Goal: Task Accomplishment & Management: Complete application form

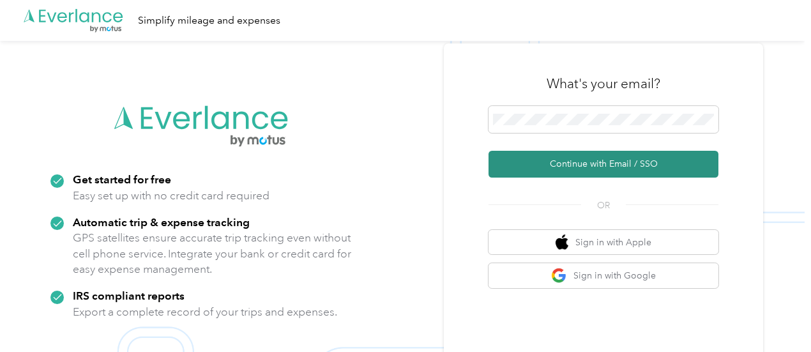
click at [574, 166] on button "Continue with Email / SSO" at bounding box center [604, 164] width 230 height 27
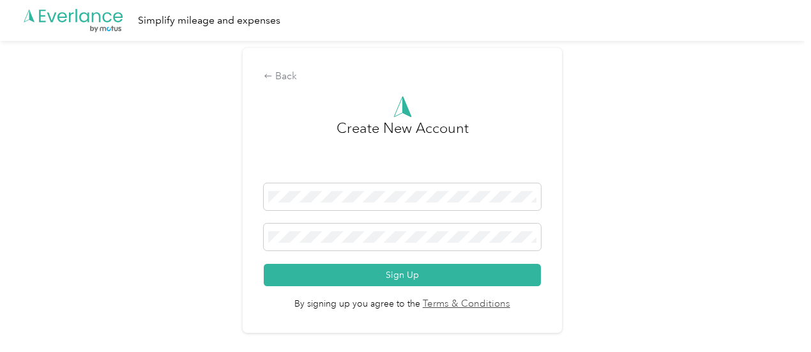
click at [638, 112] on div "Back Create New Account Sign Up By signing up you agree to the Terms & Conditio…" at bounding box center [402, 196] width 805 height 310
click at [294, 81] on div "Back" at bounding box center [402, 76] width 277 height 15
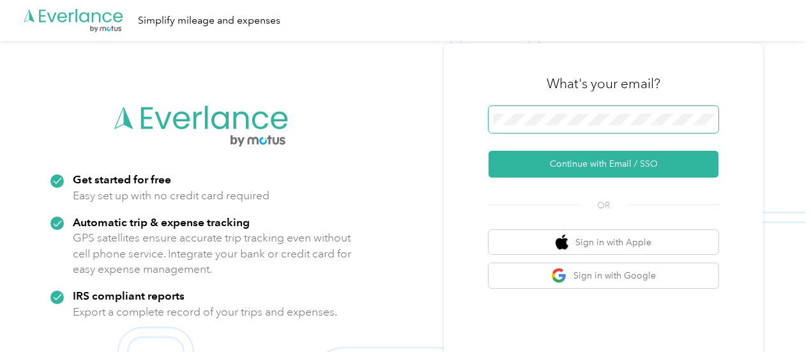
click at [493, 122] on div "What's your email? Continue with Email / SSO OR Sign in with Apple Sign in with…" at bounding box center [603, 216] width 319 height 347
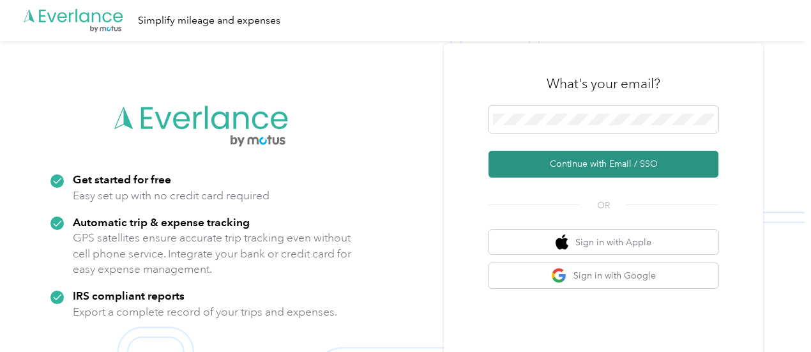
click at [575, 160] on button "Continue with Email / SSO" at bounding box center [604, 164] width 230 height 27
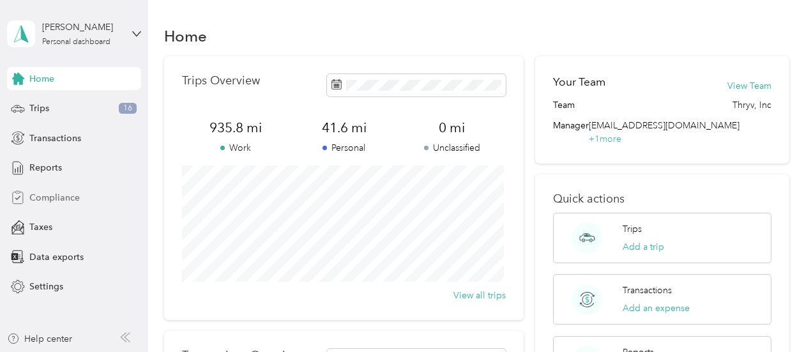
click at [51, 197] on span "Compliance" at bounding box center [54, 197] width 50 height 13
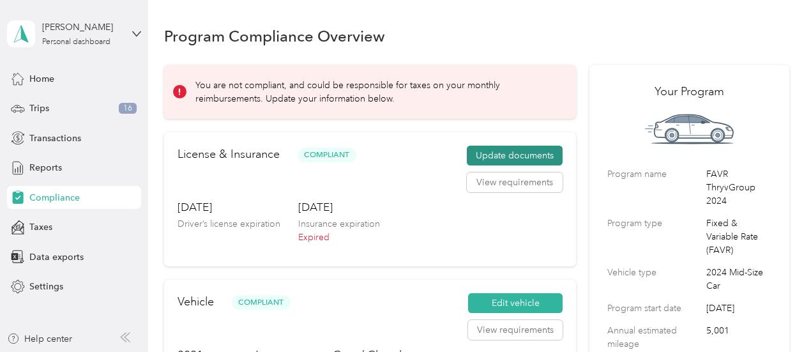
click at [503, 151] on button "Update documents" at bounding box center [515, 156] width 96 height 20
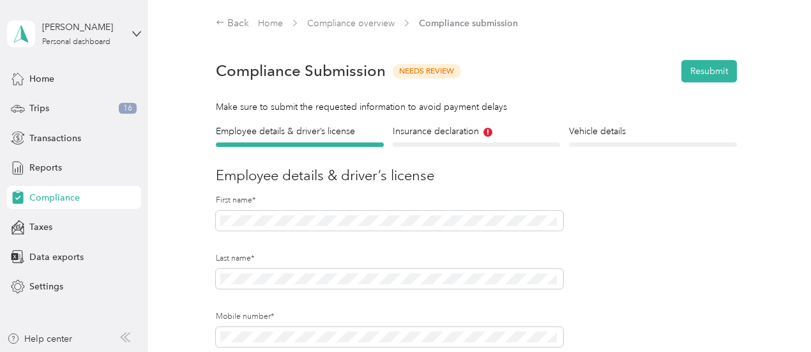
drag, startPoint x: 800, startPoint y: 52, endPoint x: 800, endPoint y: 80, distance: 28.1
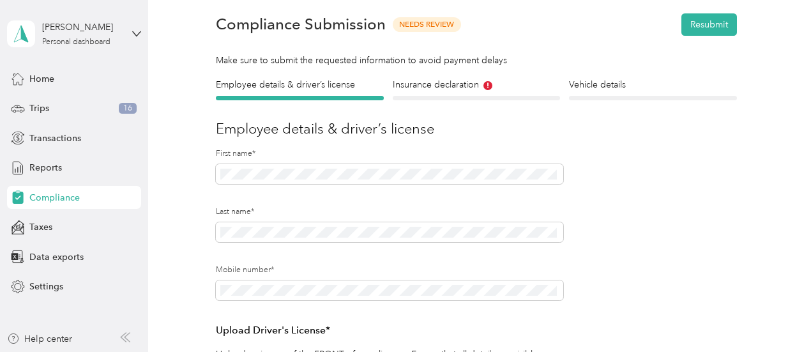
scroll to position [45, 0]
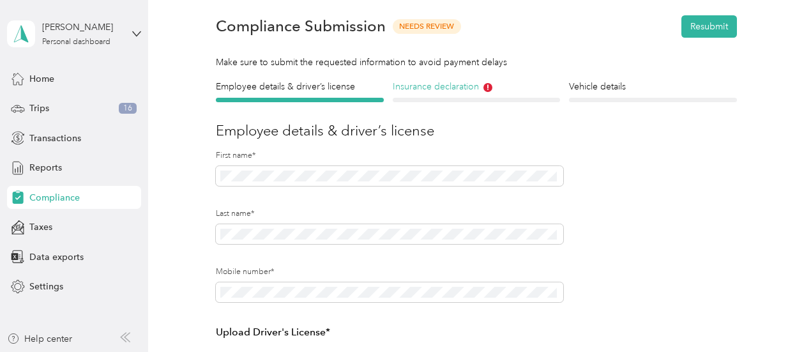
click at [488, 88] on icon at bounding box center [488, 87] width 9 height 9
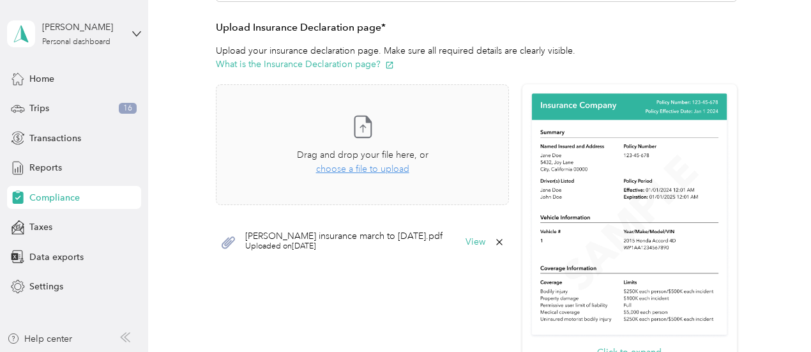
scroll to position [342, 0]
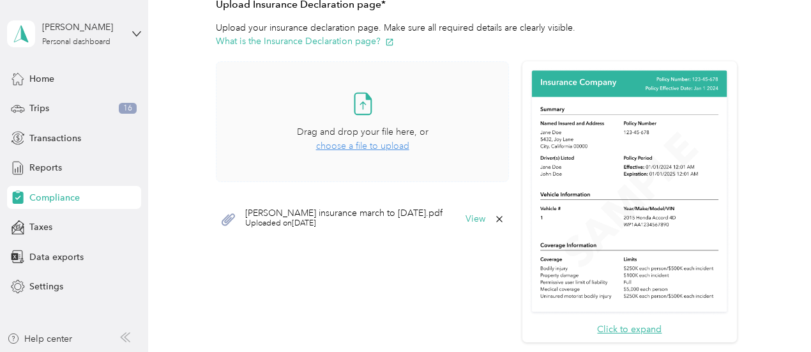
click at [359, 145] on span "choose a file to upload" at bounding box center [362, 146] width 93 height 11
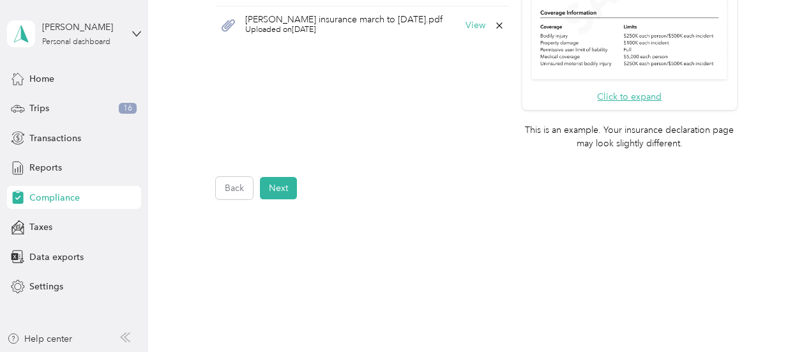
scroll to position [599, 0]
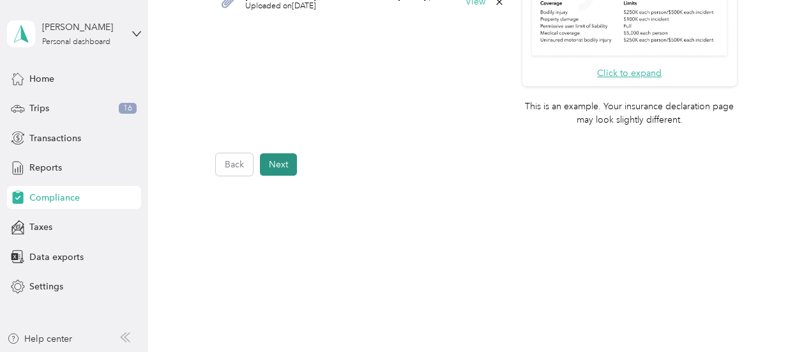
click at [284, 163] on button "Next" at bounding box center [278, 164] width 37 height 22
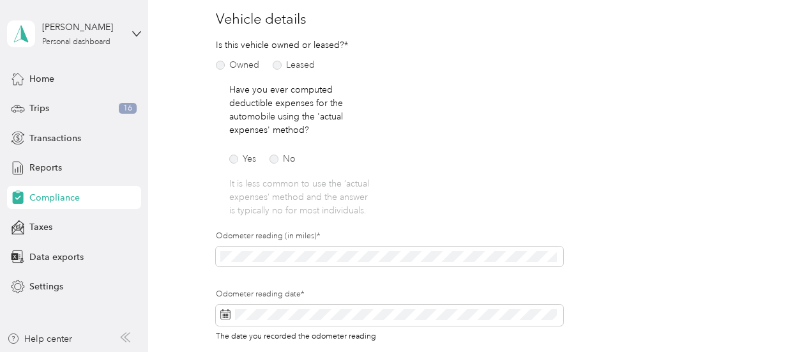
scroll to position [158, 0]
click at [222, 65] on label "Owned" at bounding box center [237, 63] width 43 height 9
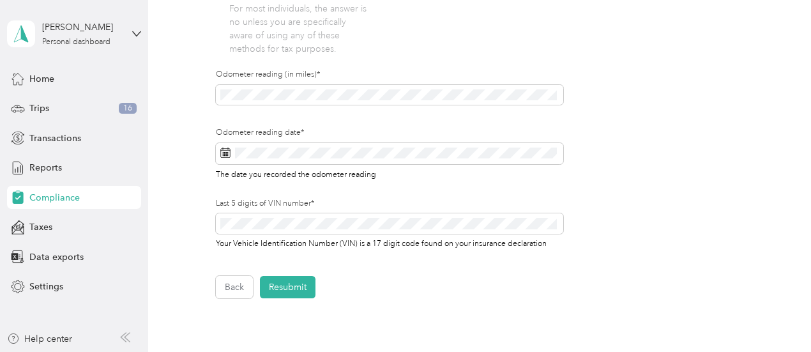
scroll to position [439, 0]
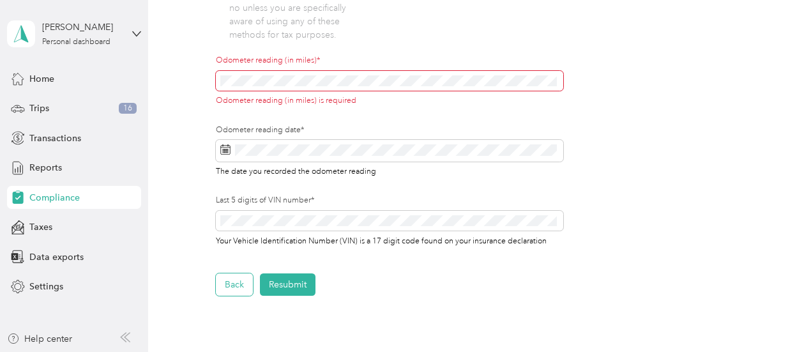
click at [238, 277] on button "Back" at bounding box center [234, 284] width 37 height 22
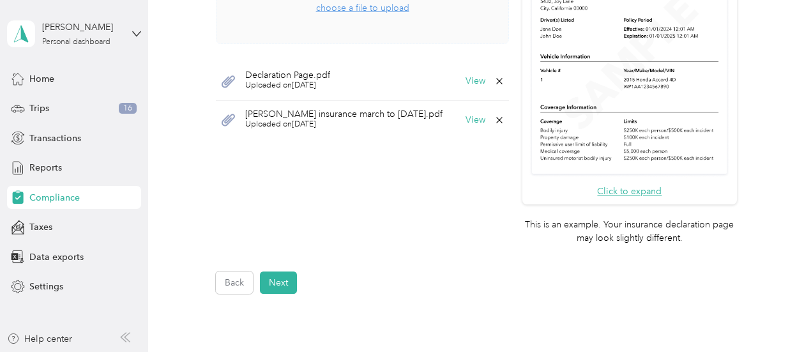
scroll to position [480, 0]
click at [284, 286] on button "Next" at bounding box center [278, 282] width 37 height 22
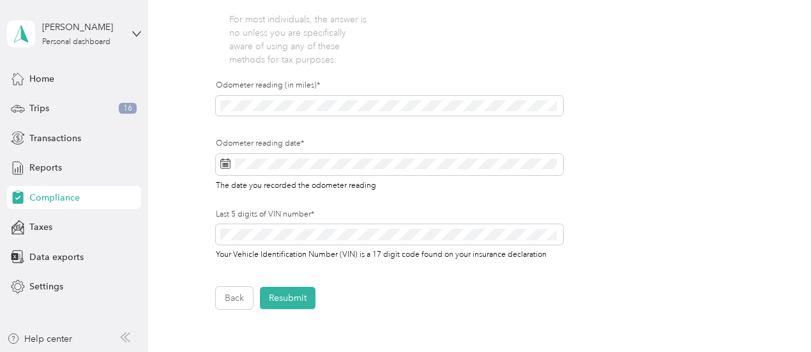
scroll to position [414, 0]
click at [295, 303] on button "Resubmit" at bounding box center [288, 298] width 56 height 22
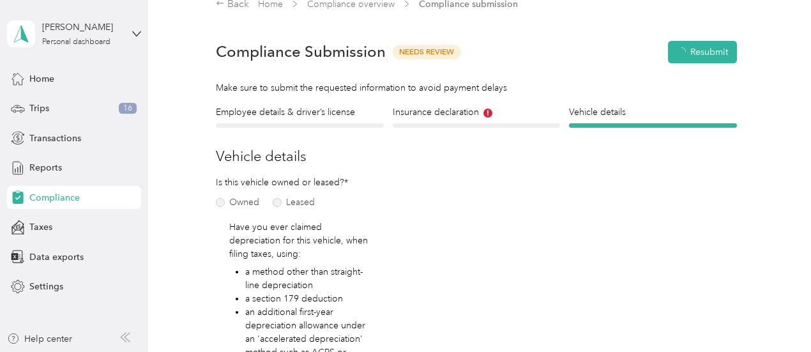
scroll to position [15, 0]
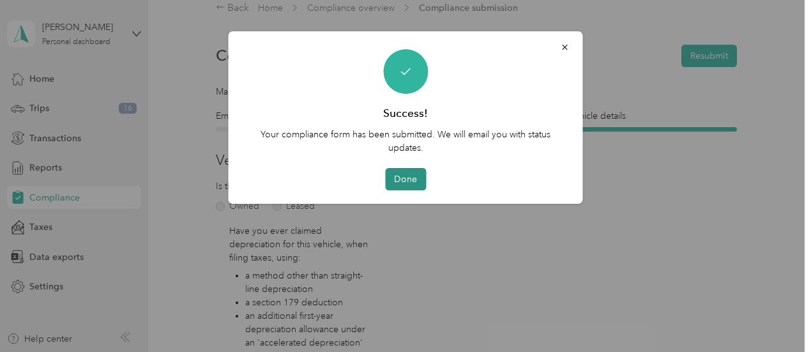
click at [400, 183] on button "Done" at bounding box center [405, 179] width 41 height 22
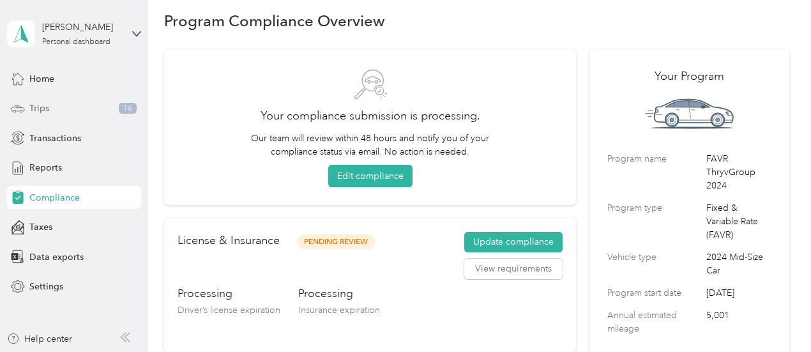
click at [42, 106] on span "Trips" at bounding box center [39, 108] width 20 height 13
